Goal: Task Accomplishment & Management: Manage account settings

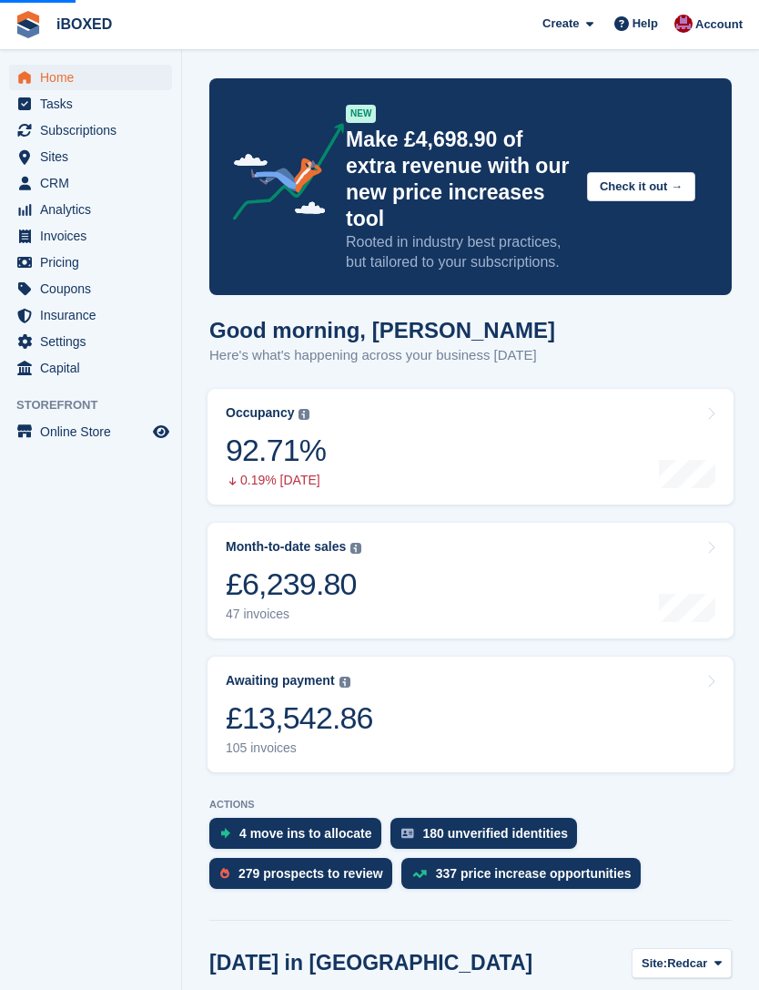
click at [101, 125] on span "Subscriptions" at bounding box center [94, 129] width 109 height 25
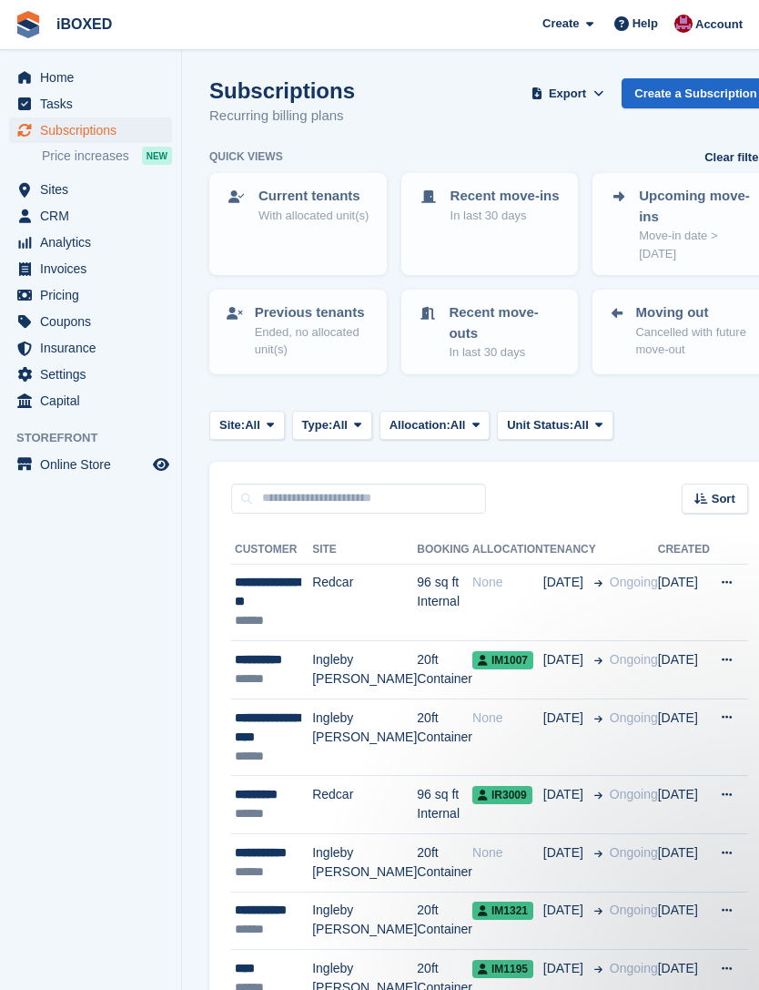
click at [110, 128] on span "Subscriptions" at bounding box center [94, 129] width 109 height 25
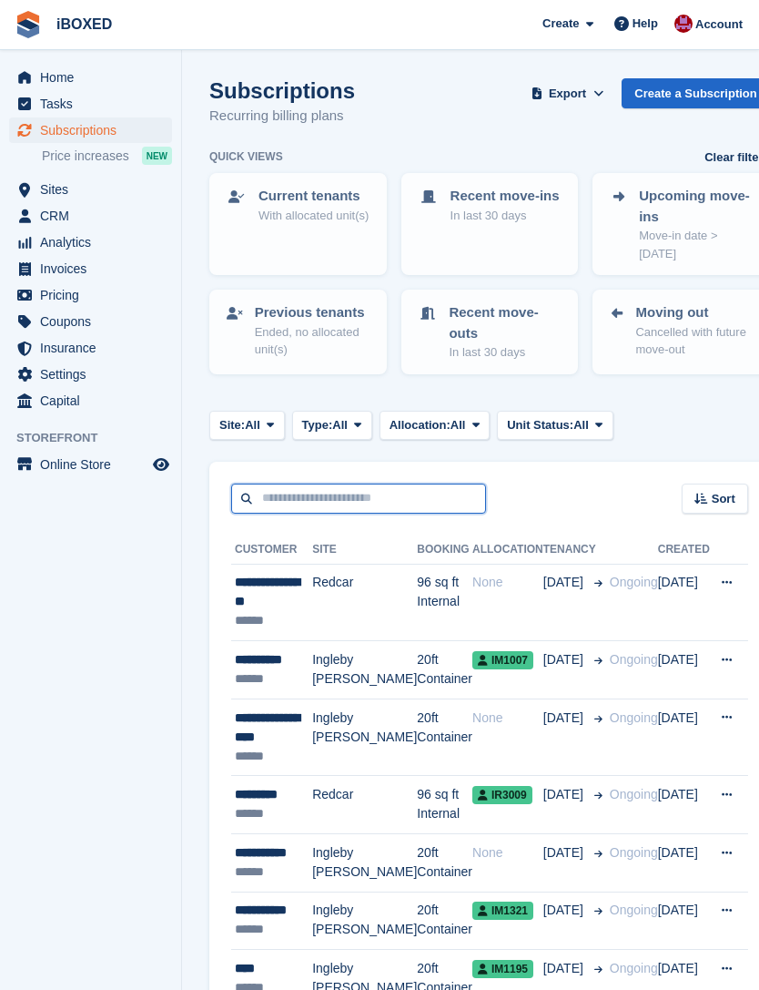
click at [388, 513] on input "text" at bounding box center [358, 498] width 255 height 30
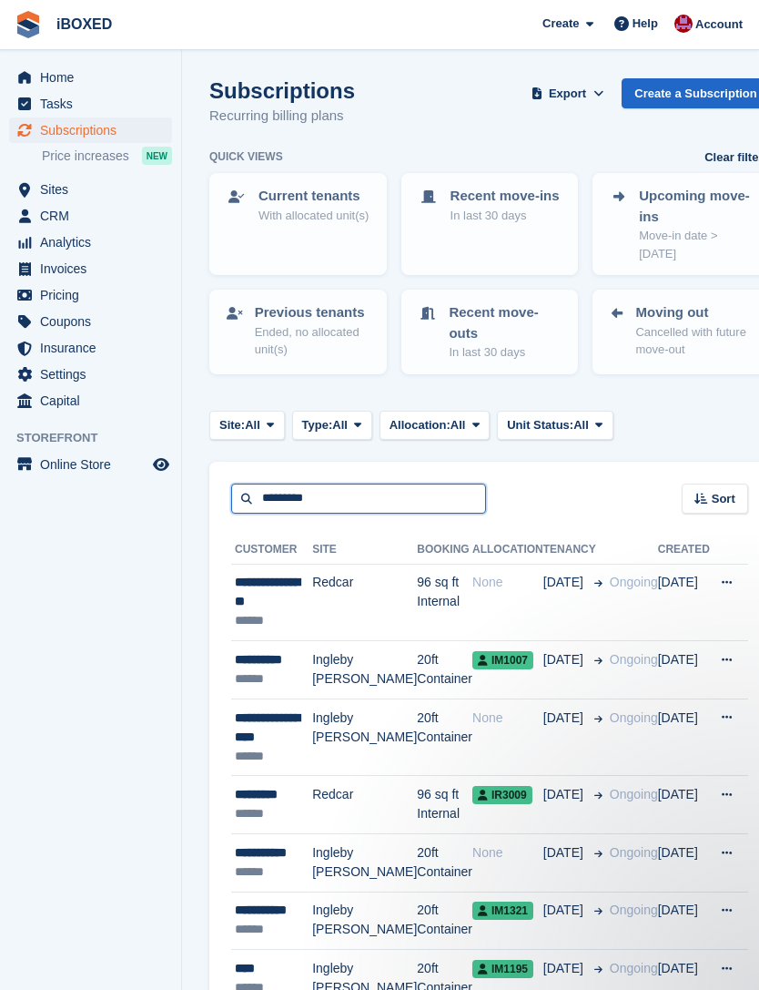
type input "*********"
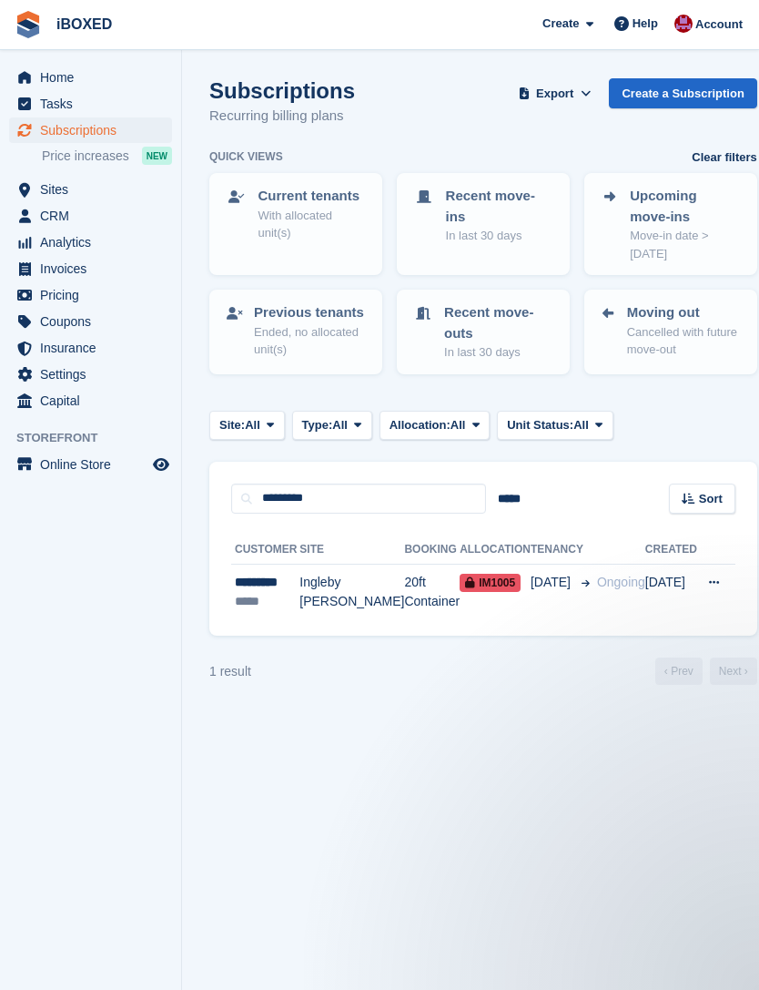
click at [341, 594] on td "Ingleby [PERSON_NAME]" at bounding box center [352, 592] width 105 height 57
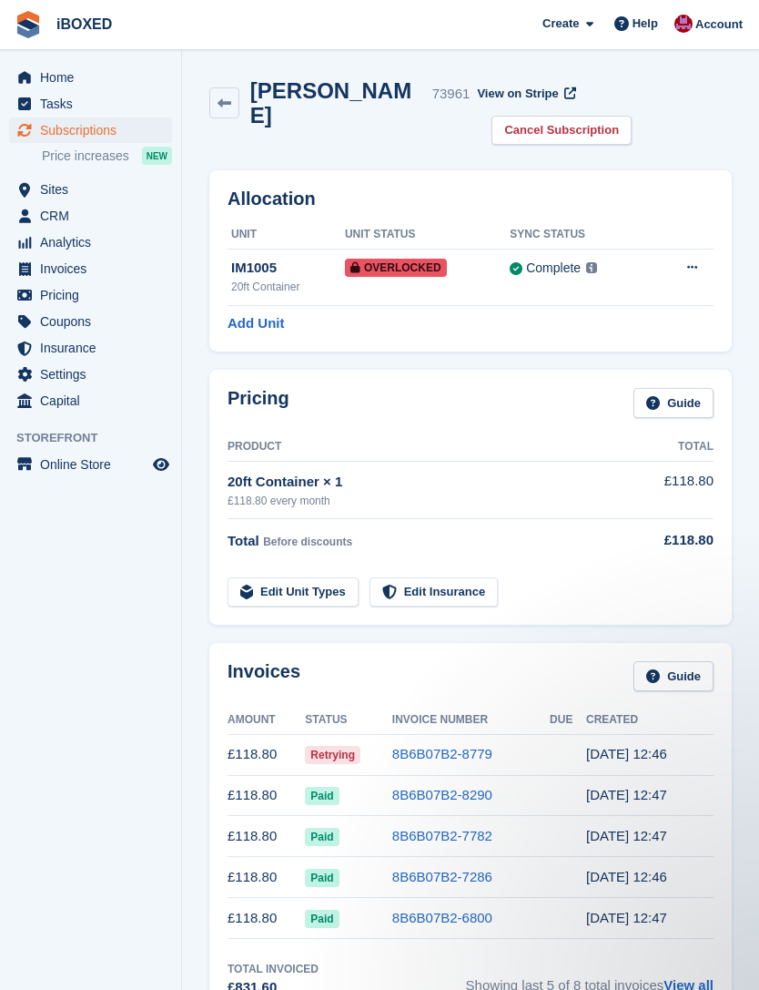
click at [581, 259] on div "Complete" at bounding box center [553, 268] width 55 height 19
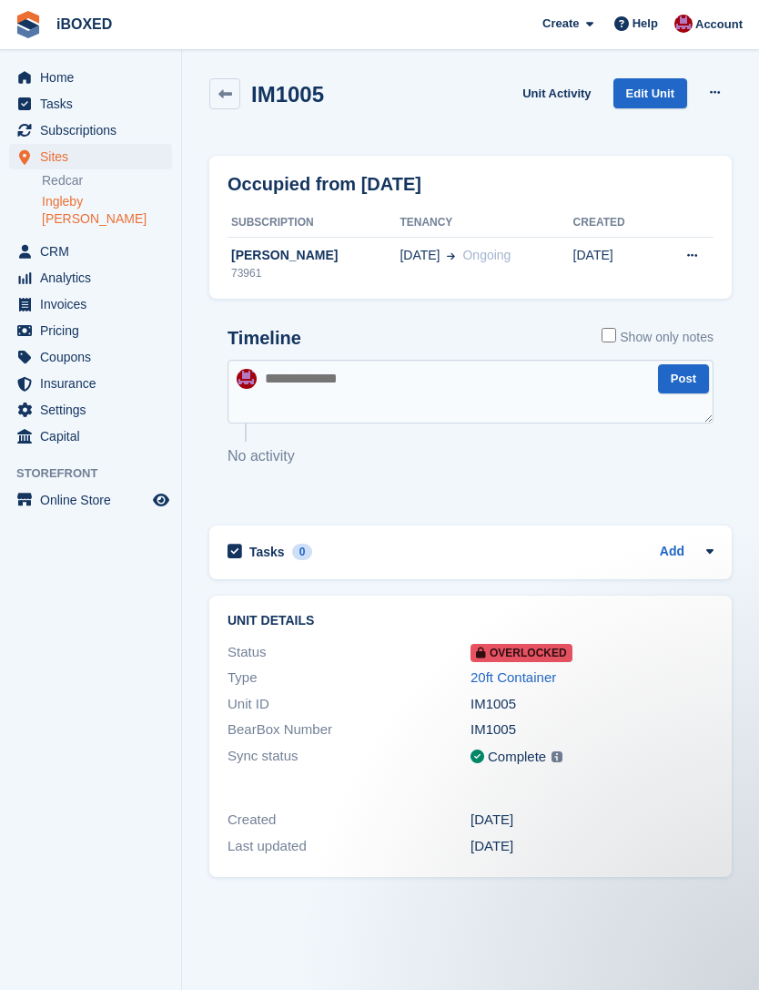
scroll to position [58, 0]
click at [463, 248] on span "Ongoing" at bounding box center [487, 255] width 48 height 15
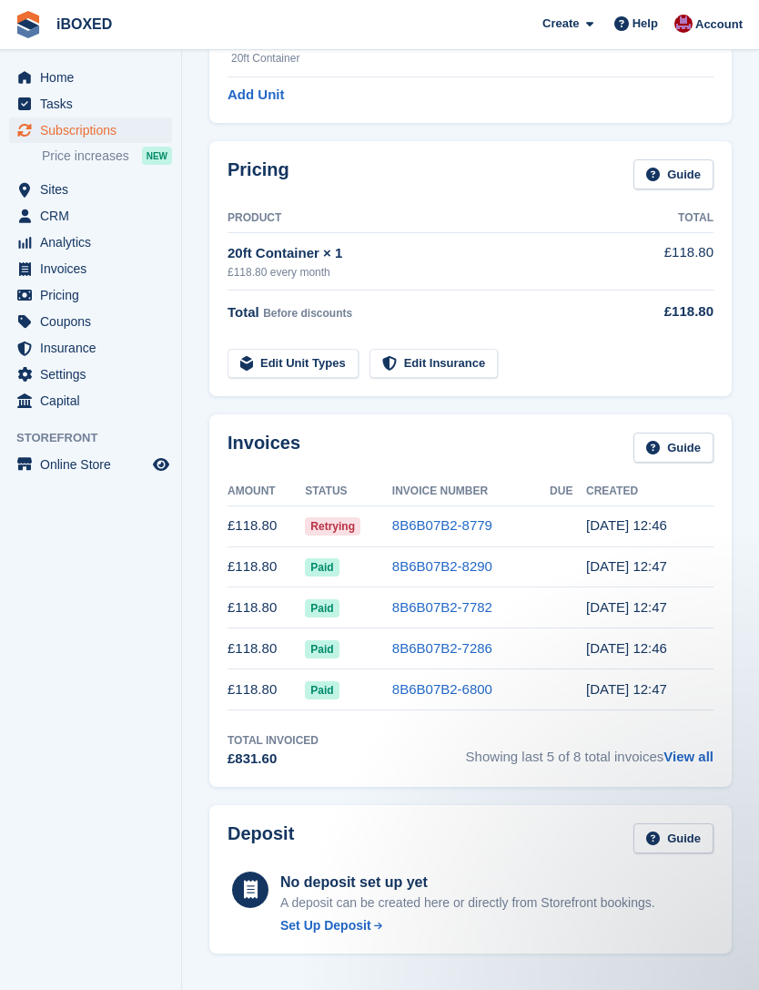
scroll to position [219, 0]
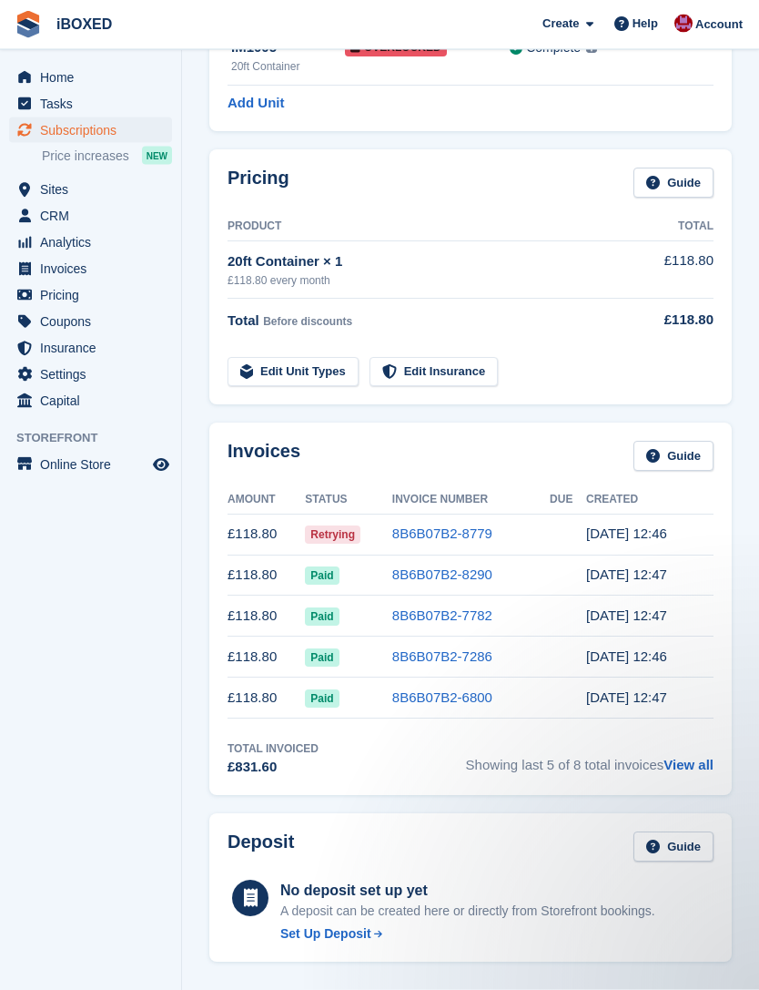
click at [537, 514] on td "8B6B07B2-8779" at bounding box center [471, 534] width 158 height 41
click at [452, 526] on link "8B6B07B2-8779" at bounding box center [442, 533] width 100 height 15
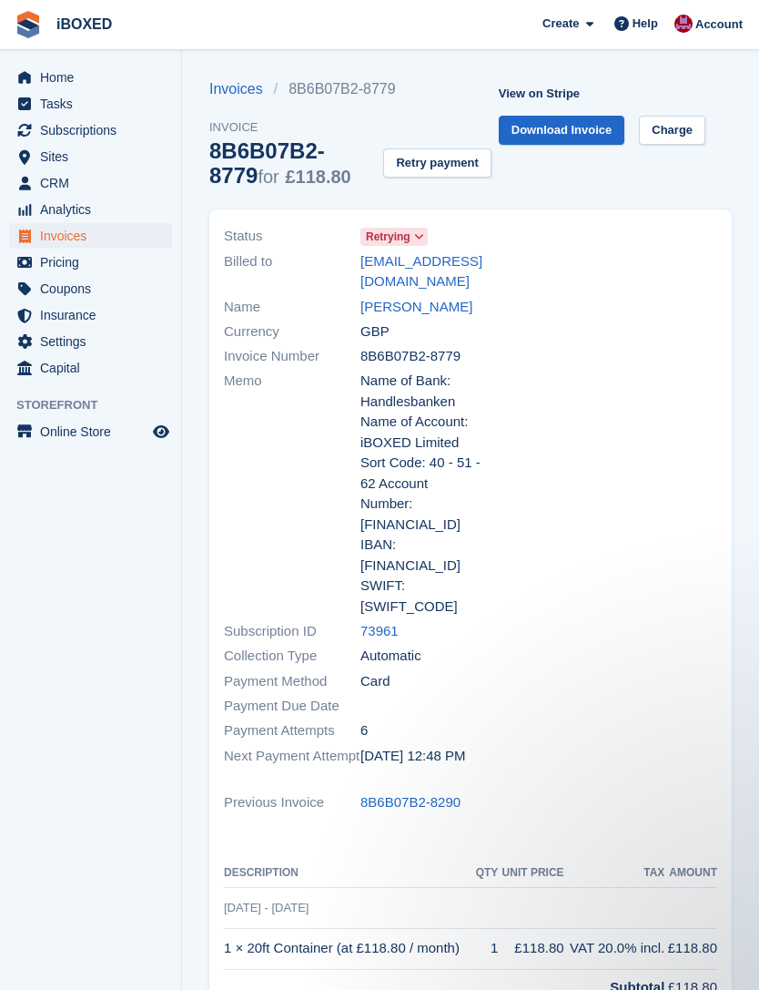
click at [569, 92] on link "View on Stripe" at bounding box center [540, 93] width 96 height 30
